Goal: Check status: Check status

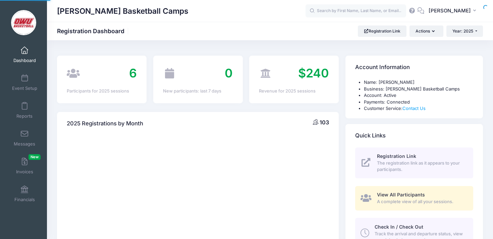
select select
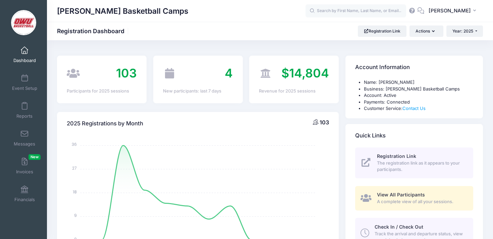
click at [243, 179] on icon "January January February February March March April April May May June June Jul…" at bounding box center [198, 193] width 262 height 117
click at [337, 103] on div "2025 Registrations by Month 103 January January February February March March A…" at bounding box center [198, 215] width 288 height 225
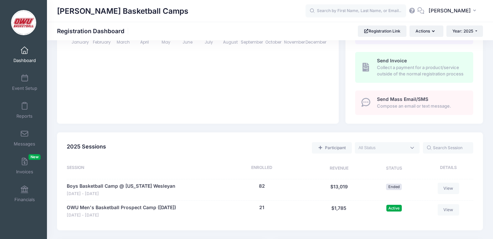
scroll to position [280, 0]
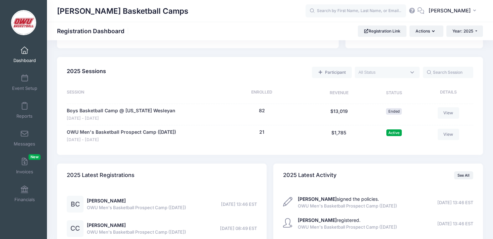
click at [302, 10] on div "David Vogel Basketball Camps" at bounding box center [181, 10] width 248 height 15
